Goal: Task Accomplishment & Management: Manage account settings

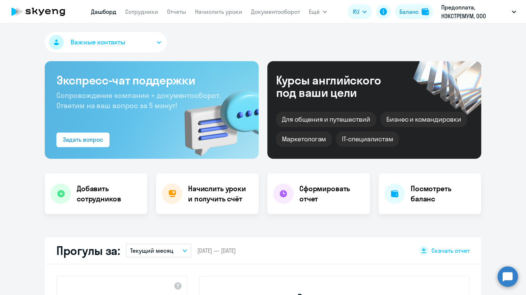
select select "30"
click at [179, 14] on link "Отчеты" at bounding box center [176, 11] width 19 height 7
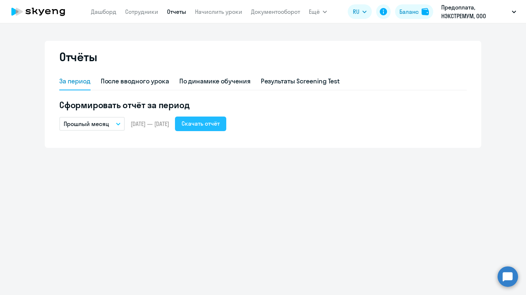
click at [220, 125] on div "Скачать отчёт" at bounding box center [201, 123] width 38 height 9
click at [114, 14] on link "Дашборд" at bounding box center [103, 11] width 25 height 7
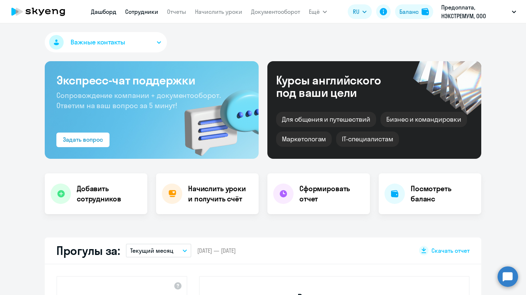
click at [143, 14] on link "Сотрудники" at bounding box center [141, 11] width 33 height 7
select select "30"
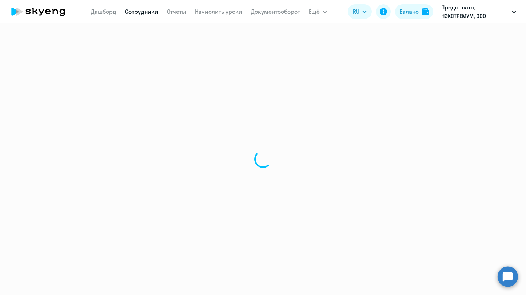
select select "30"
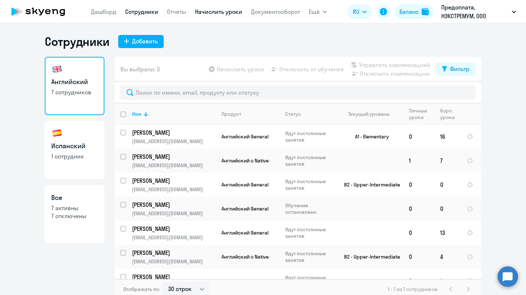
click at [202, 14] on link "Начислить уроки" at bounding box center [218, 11] width 47 height 7
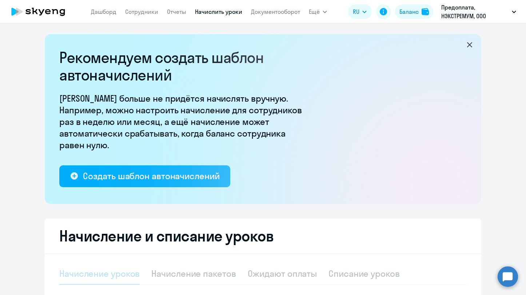
select select "10"
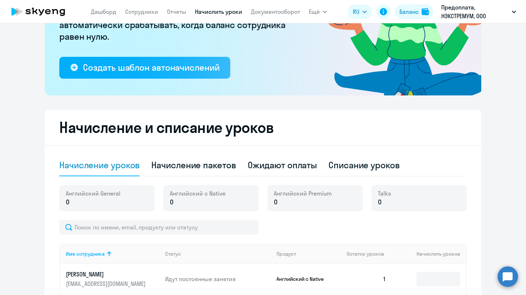
scroll to position [109, 0]
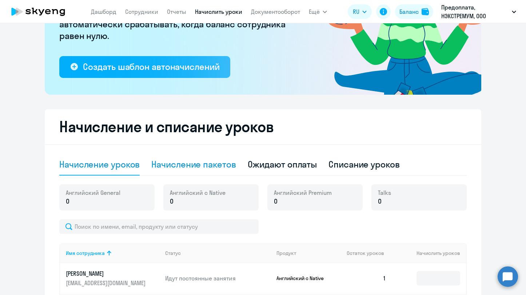
click at [196, 170] on div "Начисление пакетов" at bounding box center [193, 164] width 84 height 12
select select "10"
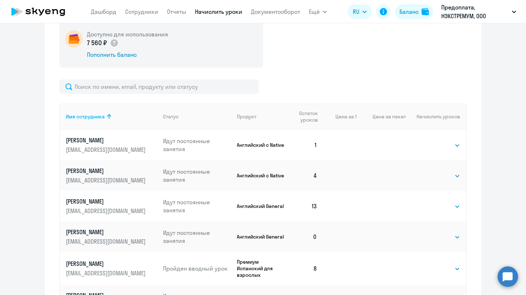
scroll to position [239, 0]
